Goal: Task Accomplishment & Management: Complete application form

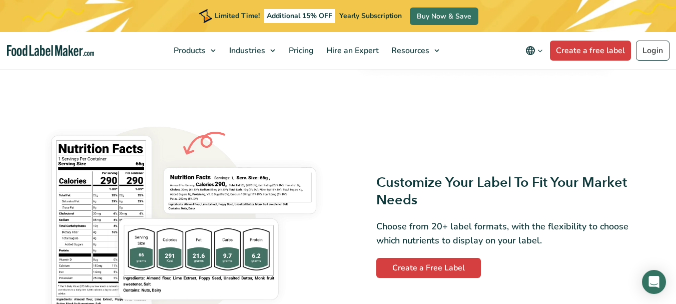
scroll to position [750, 0]
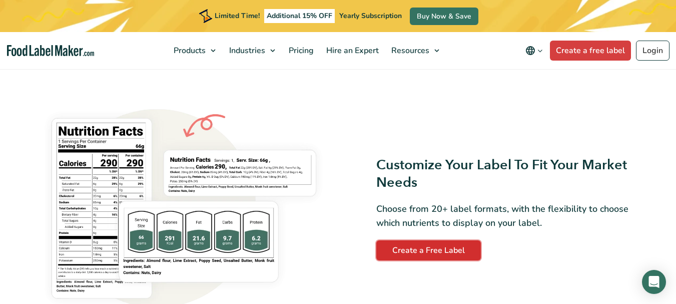
click at [441, 251] on link "Create a Free Label" at bounding box center [428, 250] width 105 height 20
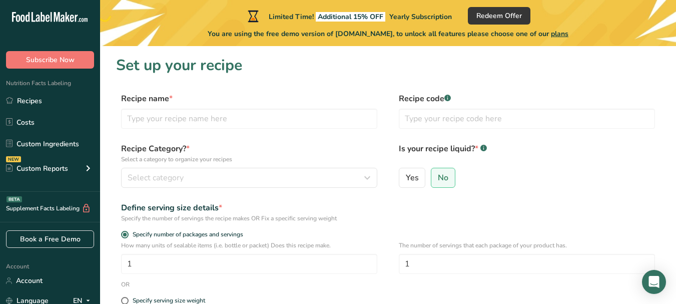
click at [309, 250] on div "How many units of sealable items (i.e. bottle or packet) Does this recipe make.…" at bounding box center [249, 257] width 256 height 33
click at [147, 121] on input "text" at bounding box center [249, 119] width 256 height 20
type input "coconut oil"
click at [447, 123] on input "text" at bounding box center [527, 119] width 256 height 20
type input "0123"
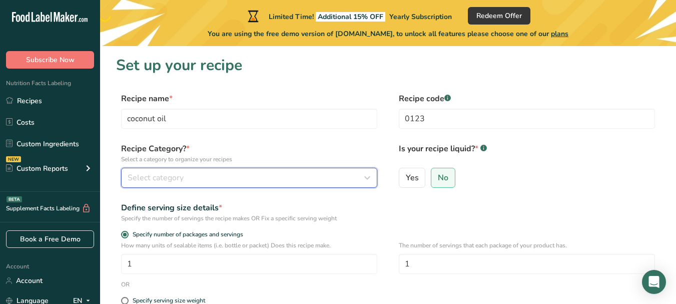
click at [186, 175] on div "Select category" at bounding box center [246, 178] width 237 height 12
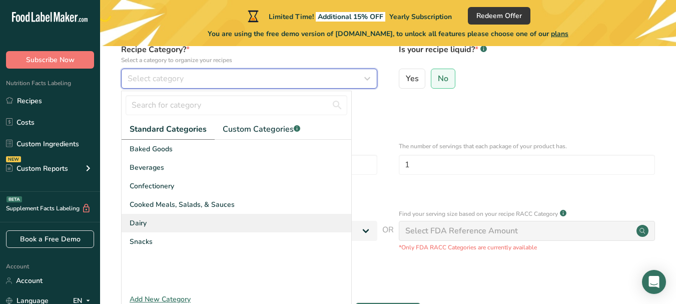
scroll to position [100, 0]
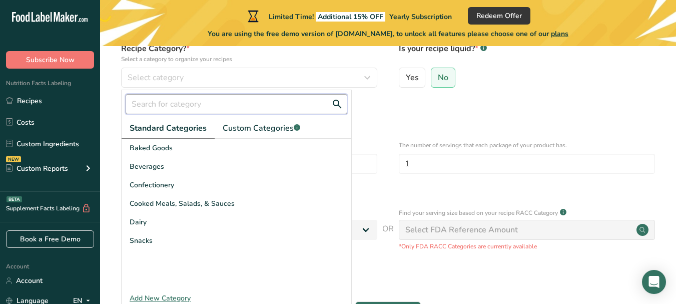
click at [226, 102] on input "text" at bounding box center [237, 104] width 222 height 20
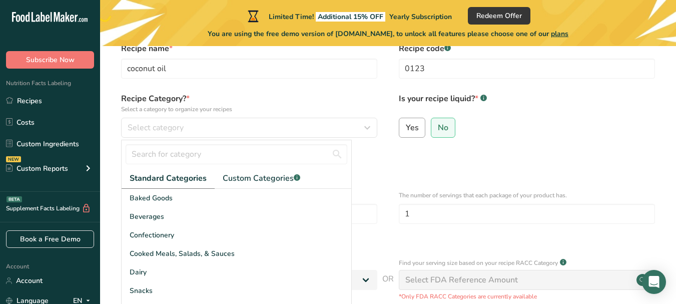
click at [414, 123] on span "Yes" at bounding box center [412, 128] width 13 height 10
click at [406, 124] on input "Yes" at bounding box center [402, 127] width 7 height 7
radio input "true"
radio input "false"
select select "22"
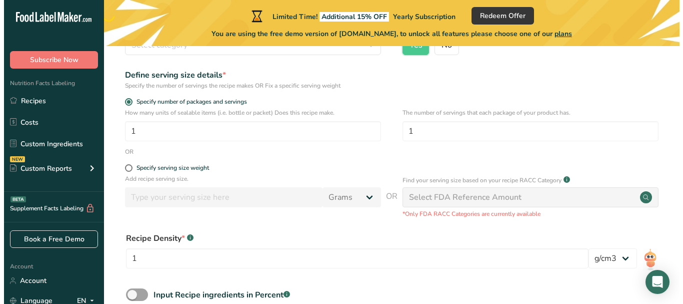
scroll to position [150, 0]
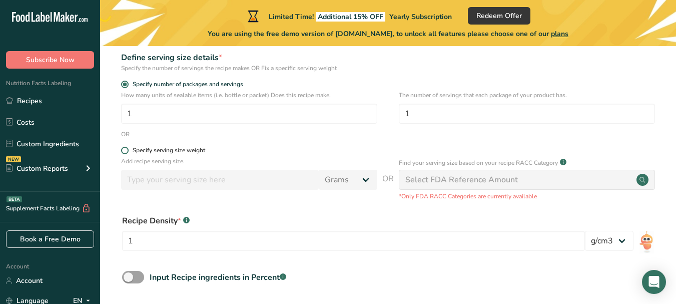
click at [126, 148] on span at bounding box center [125, 151] width 8 height 8
click at [126, 148] on input "Specify serving size weight" at bounding box center [124, 150] width 7 height 7
radio input "true"
radio input "false"
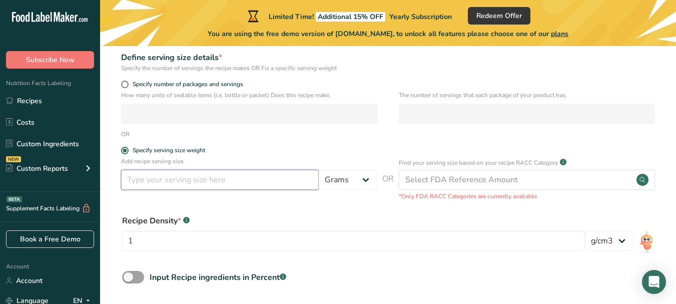
click at [182, 184] on input "number" at bounding box center [220, 180] width 198 height 20
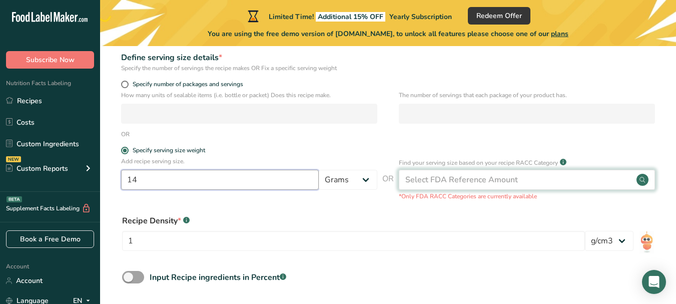
type input "14"
click at [452, 182] on div "Select FDA Reference Amount" at bounding box center [461, 180] width 113 height 12
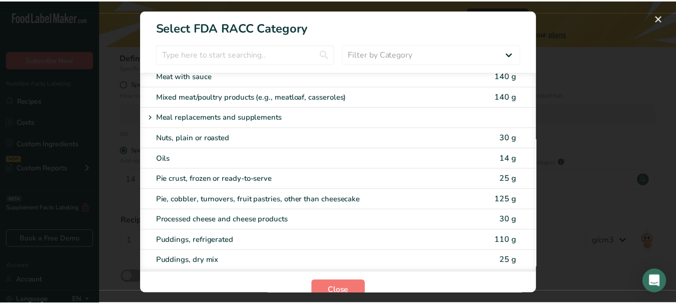
scroll to position [1400, 0]
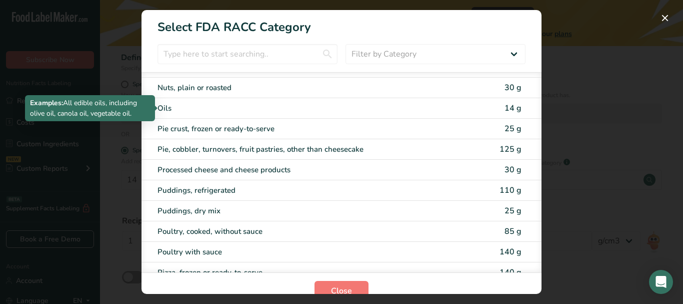
click at [188, 108] on div "Oils" at bounding box center [300, 109] width 284 height 12
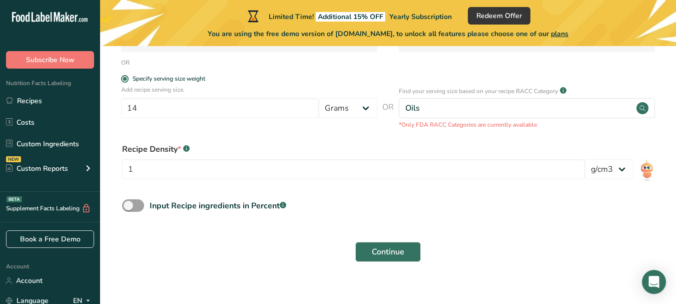
scroll to position [234, 0]
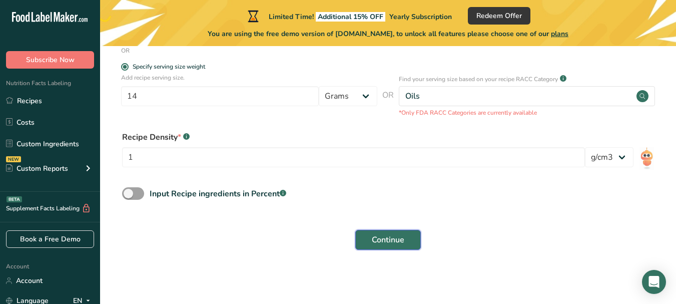
click at [374, 238] on span "Continue" at bounding box center [388, 240] width 33 height 12
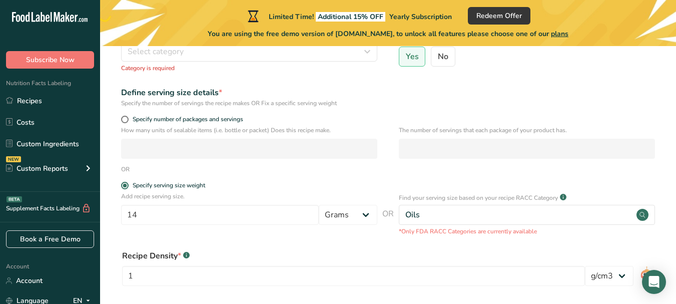
scroll to position [95, 0]
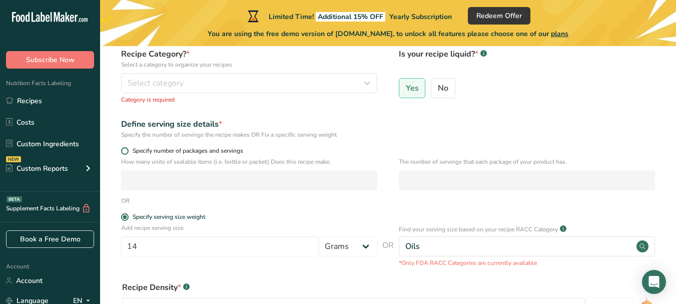
click at [123, 151] on span at bounding box center [125, 151] width 8 height 8
click at [123, 151] on input "Specify number of packages and servings" at bounding box center [124, 151] width 7 height 7
radio input "true"
radio input "false"
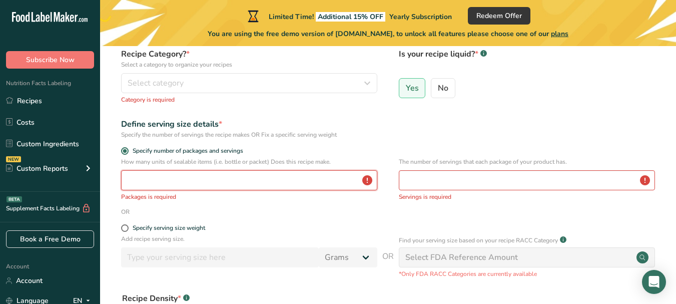
click at [150, 180] on input "number" at bounding box center [249, 180] width 256 height 20
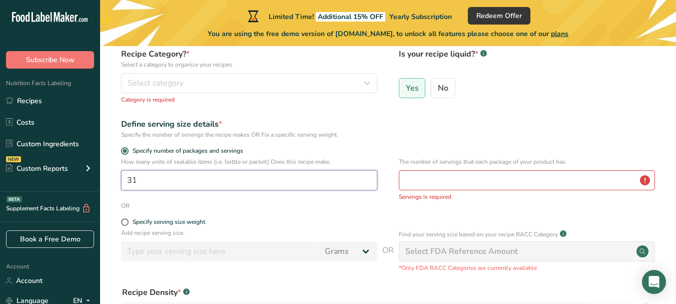
type input "31"
click at [452, 176] on input "number" at bounding box center [527, 180] width 256 height 20
click at [644, 180] on input "number" at bounding box center [527, 180] width 256 height 20
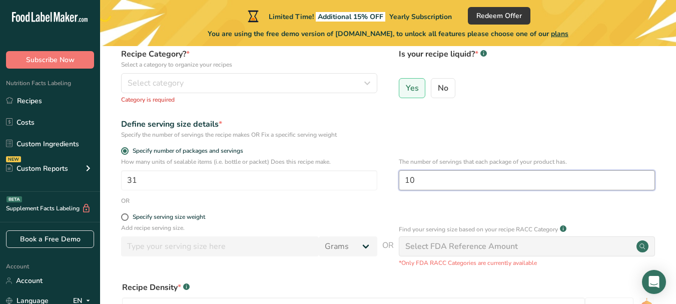
type input "1"
type input "500"
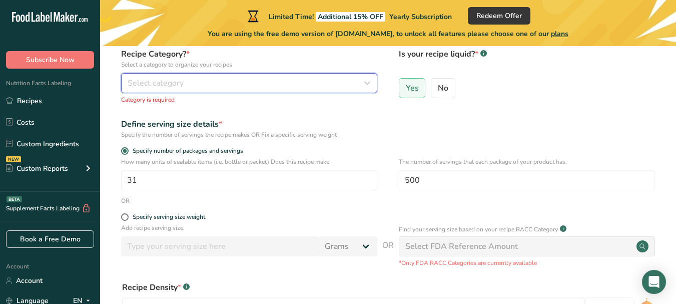
click at [151, 83] on span "Select category" at bounding box center [156, 83] width 56 height 12
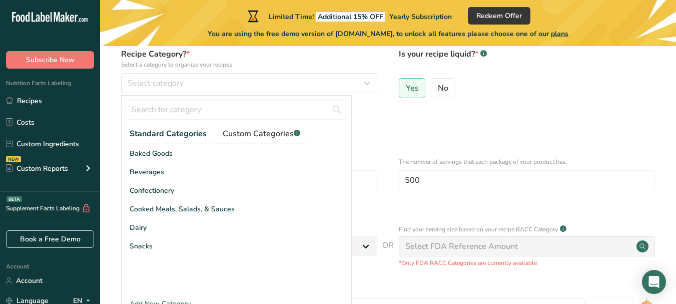
click at [244, 133] on span "Custom Categories .a-a{fill:#347362;}.b-a{fill:#fff;}" at bounding box center [262, 134] width 78 height 12
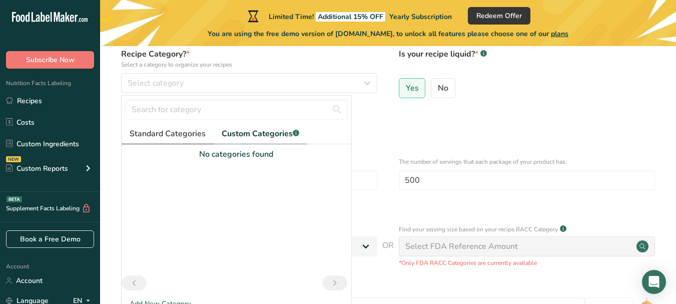
click at [164, 133] on span "Standard Categories" at bounding box center [168, 134] width 76 height 12
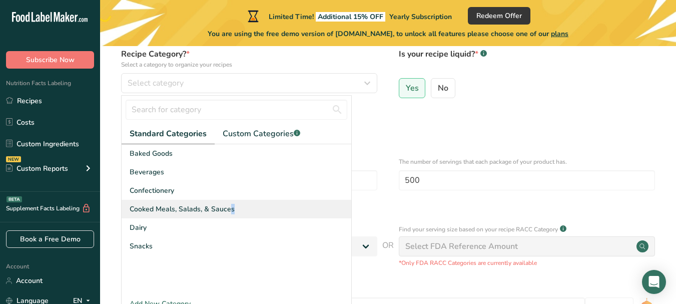
click at [181, 213] on span "Cooked Meals, Salads, & Sauces" at bounding box center [182, 209] width 105 height 11
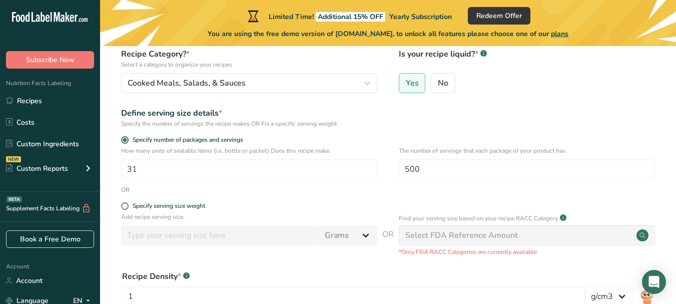
scroll to position [195, 0]
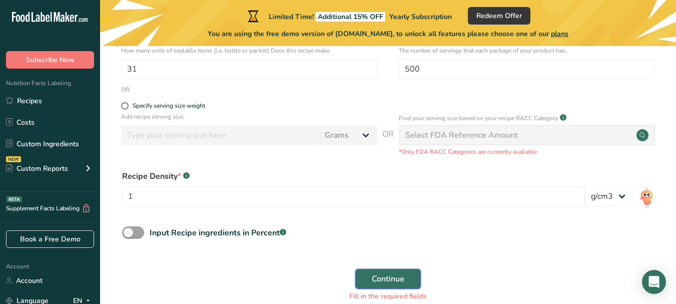
click at [401, 281] on span "Continue" at bounding box center [388, 279] width 33 height 12
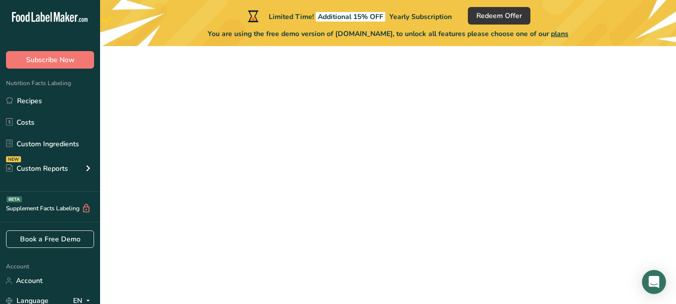
scroll to position [172, 0]
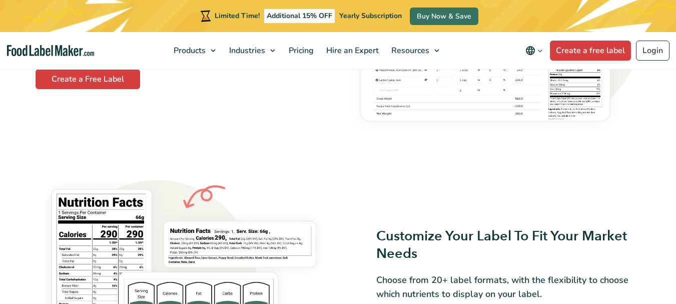
scroll to position [597, 0]
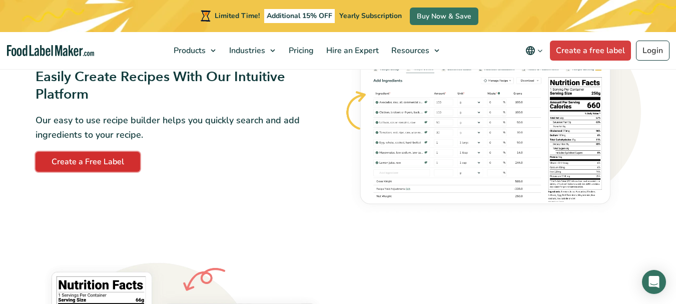
click at [78, 170] on link "Create a Free Label" at bounding box center [88, 162] width 105 height 20
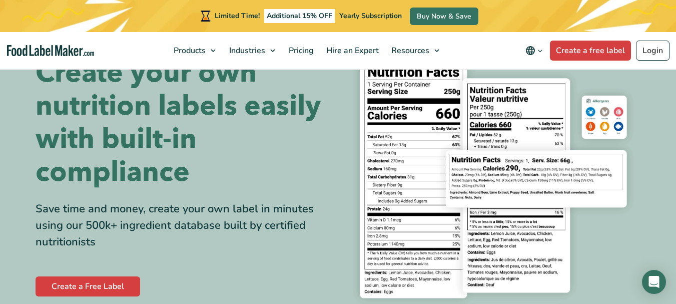
scroll to position [43, 0]
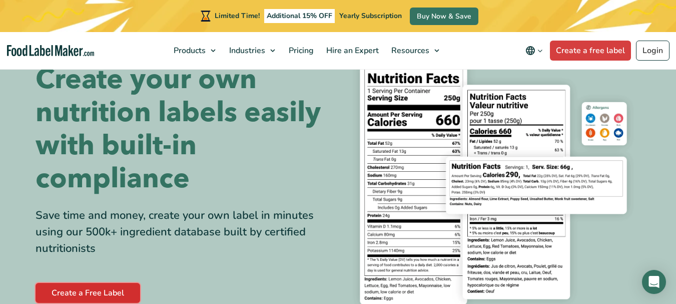
click at [90, 290] on link "Create a Free Label" at bounding box center [88, 293] width 105 height 20
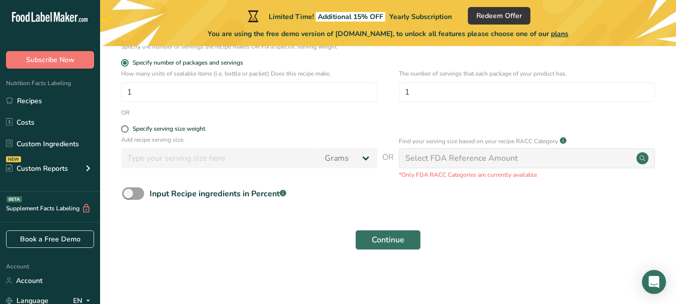
scroll to position [22, 0]
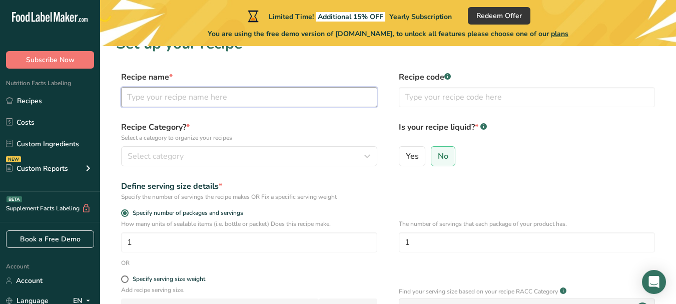
click at [186, 101] on input "text" at bounding box center [249, 97] width 256 height 20
type input "coconut oil"
click at [454, 93] on input "text" at bounding box center [527, 97] width 256 height 20
type input "0123"
click at [221, 144] on div "Recipe Category? * Select a category to organize your recipes Select category S…" at bounding box center [249, 143] width 256 height 45
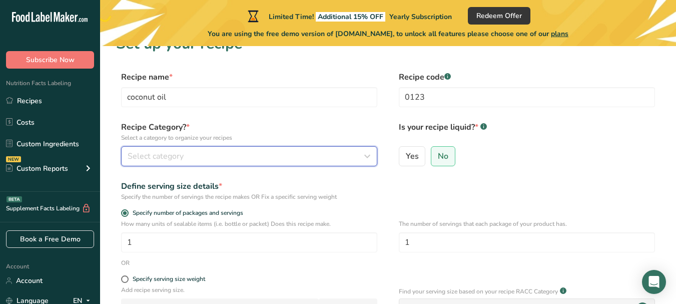
click at [174, 157] on span "Select category" at bounding box center [156, 156] width 56 height 12
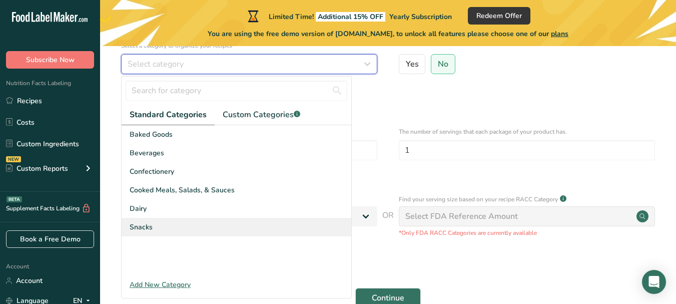
scroll to position [122, 0]
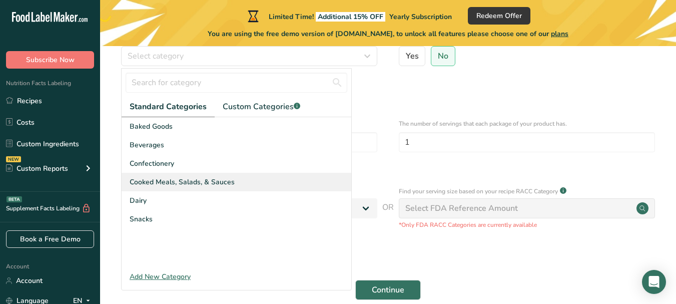
click at [153, 179] on span "Cooked Meals, Salads, & Sauces" at bounding box center [182, 182] width 105 height 11
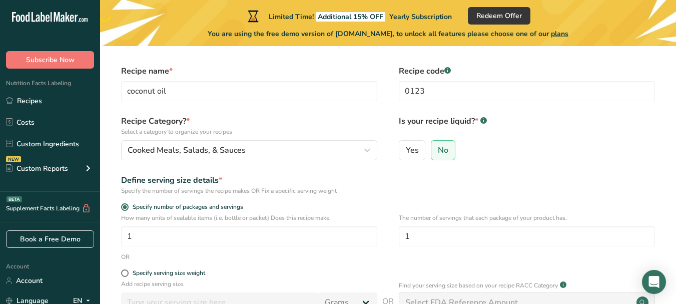
scroll to position [22, 0]
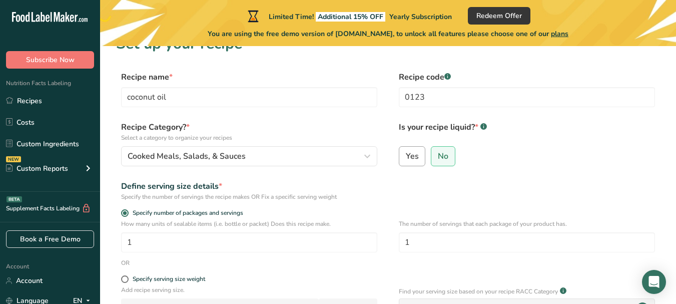
click at [412, 152] on span "Yes" at bounding box center [412, 156] width 13 height 10
click at [406, 153] on input "Yes" at bounding box center [402, 156] width 7 height 7
radio input "true"
radio input "false"
select select "22"
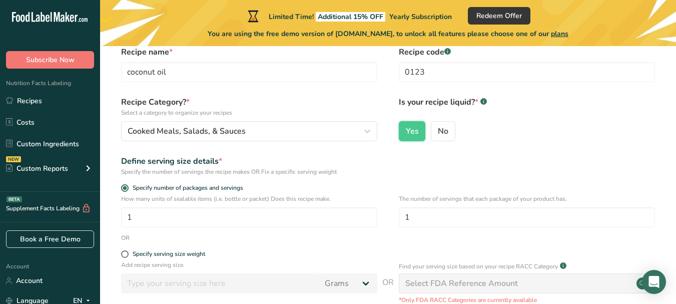
scroll to position [122, 0]
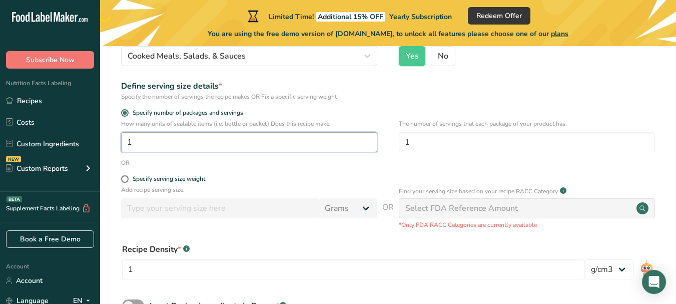
click at [155, 145] on input "1" at bounding box center [249, 142] width 256 height 20
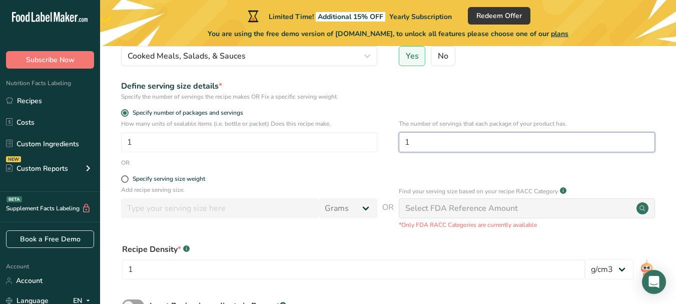
click at [467, 145] on input "1" at bounding box center [527, 142] width 256 height 20
type input "31"
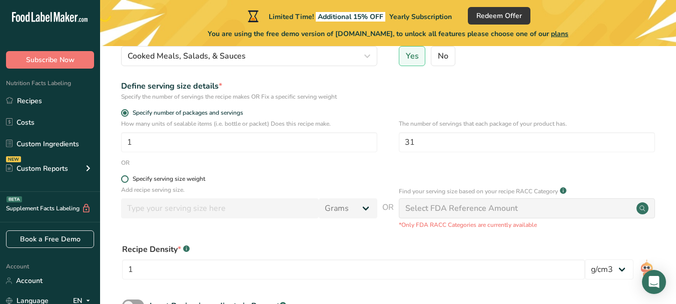
click at [124, 179] on span at bounding box center [125, 179] width 8 height 8
click at [124, 179] on input "Specify serving size weight" at bounding box center [124, 179] width 7 height 7
radio input "true"
radio input "false"
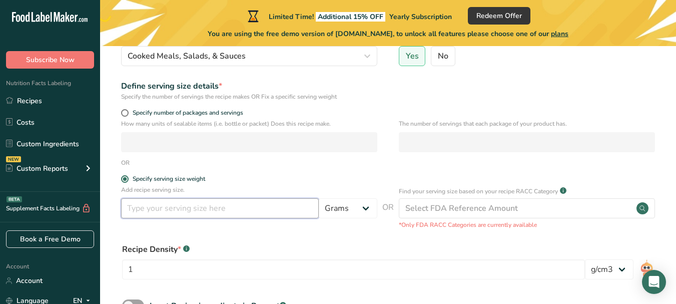
click at [176, 211] on input "number" at bounding box center [220, 208] width 198 height 20
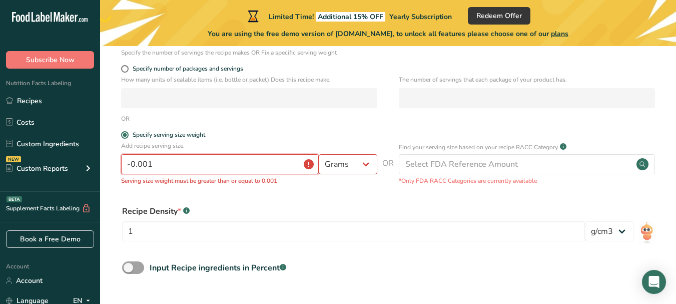
scroll to position [172, 0]
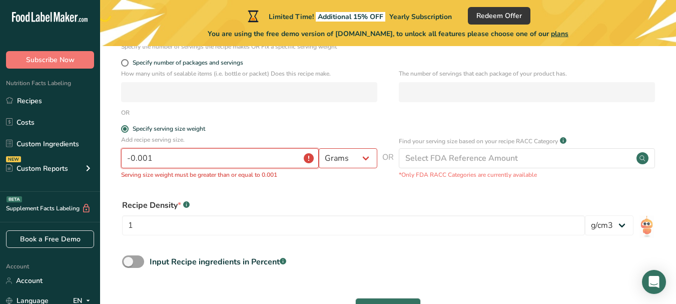
type input "0"
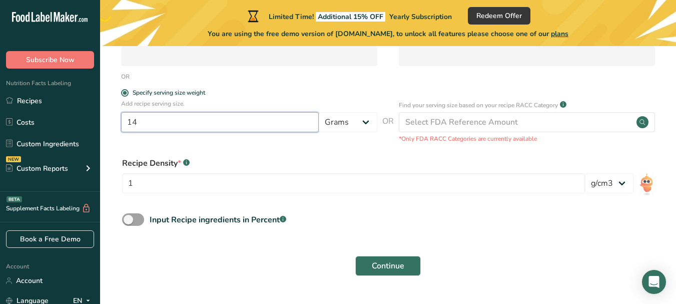
scroll to position [234, 0]
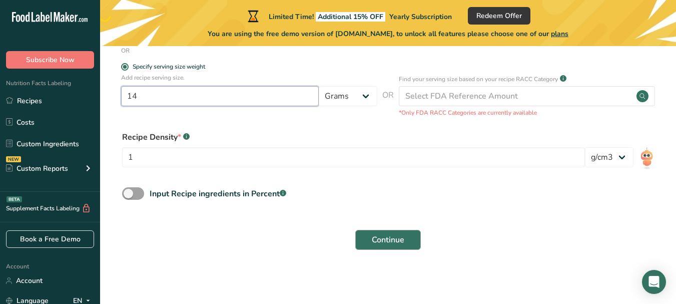
type input "14"
click at [366, 235] on button "Continue" at bounding box center [388, 240] width 66 height 20
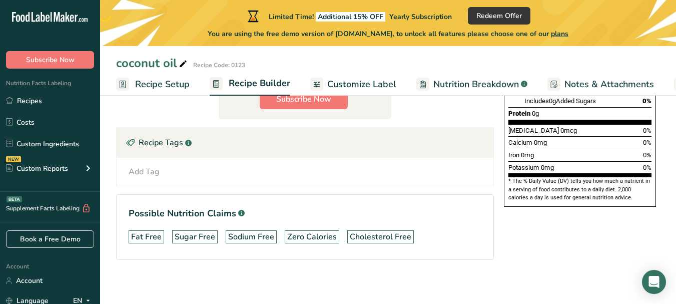
scroll to position [262, 0]
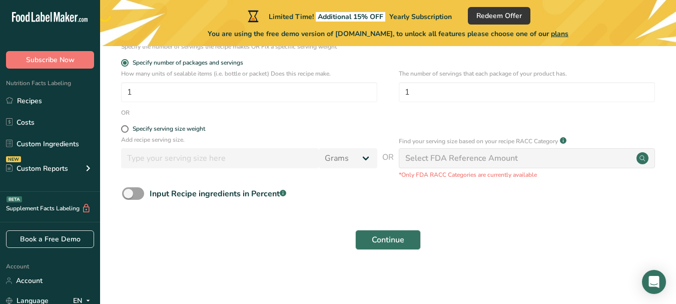
scroll to position [172, 0]
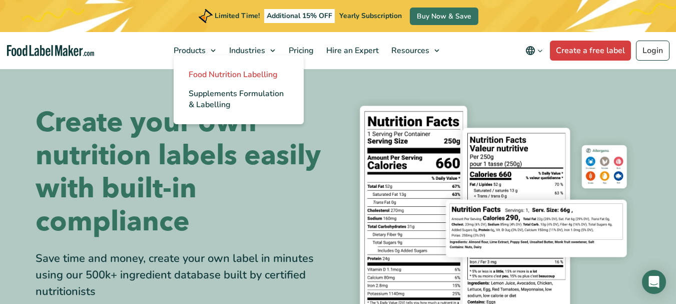
click at [215, 74] on span "Food Nutrition Labelling" at bounding box center [233, 74] width 89 height 11
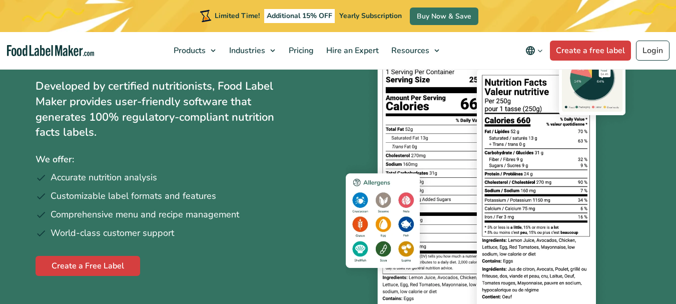
scroll to position [100, 0]
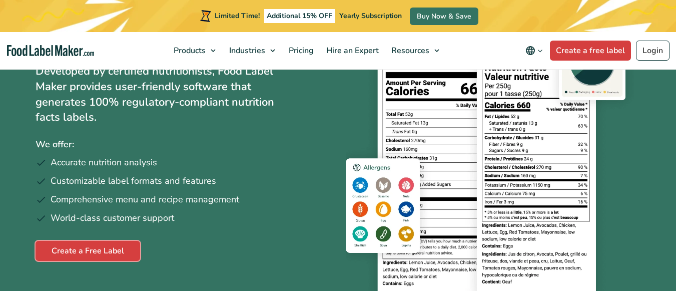
click at [68, 252] on link "Create a Free Label" at bounding box center [88, 251] width 105 height 20
